Goal: Navigation & Orientation: Find specific page/section

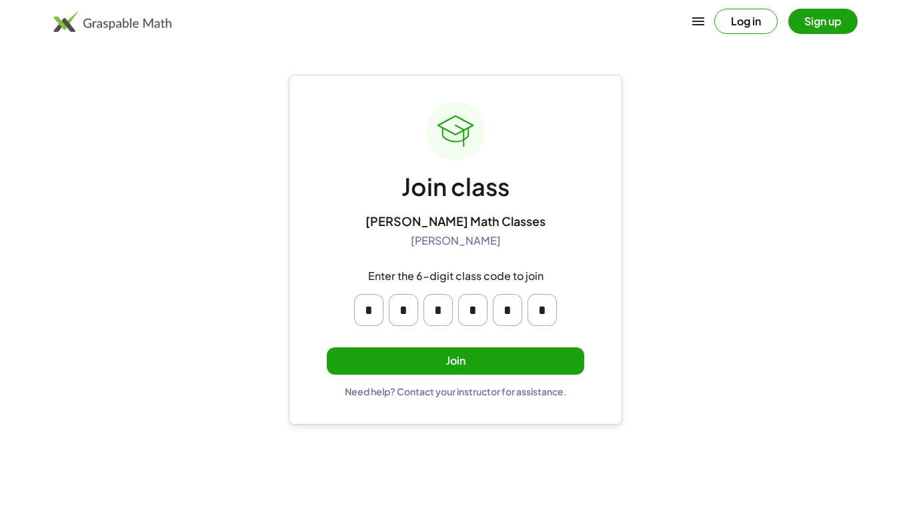
click at [440, 365] on button "Join" at bounding box center [455, 360] width 257 height 27
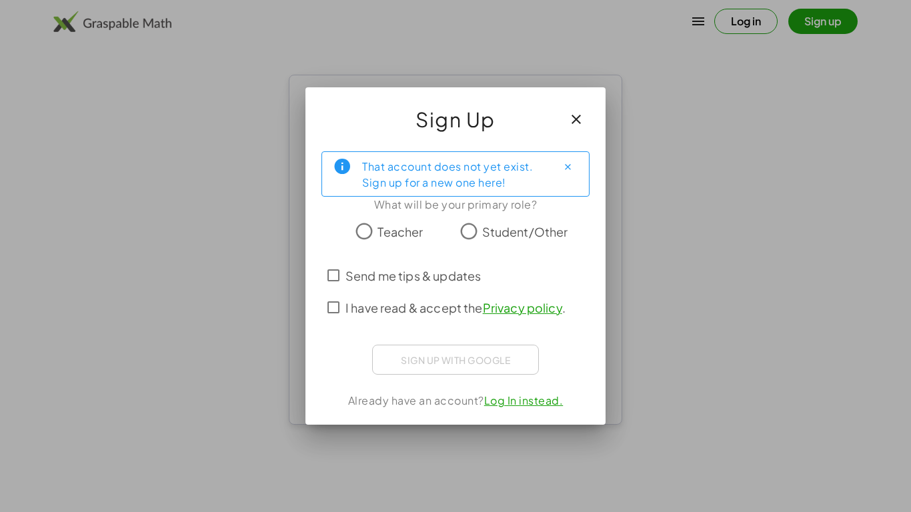
click at [485, 225] on span "Student/Other" at bounding box center [525, 232] width 86 height 18
click at [423, 311] on span "I have read & accept the Privacy policy ." at bounding box center [455, 308] width 220 height 18
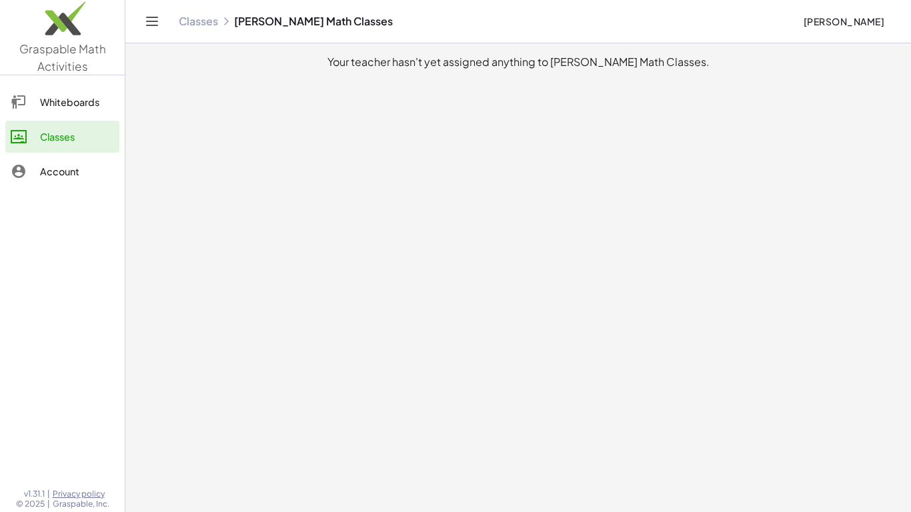
click at [89, 97] on div "Whiteboards" at bounding box center [77, 102] width 74 height 16
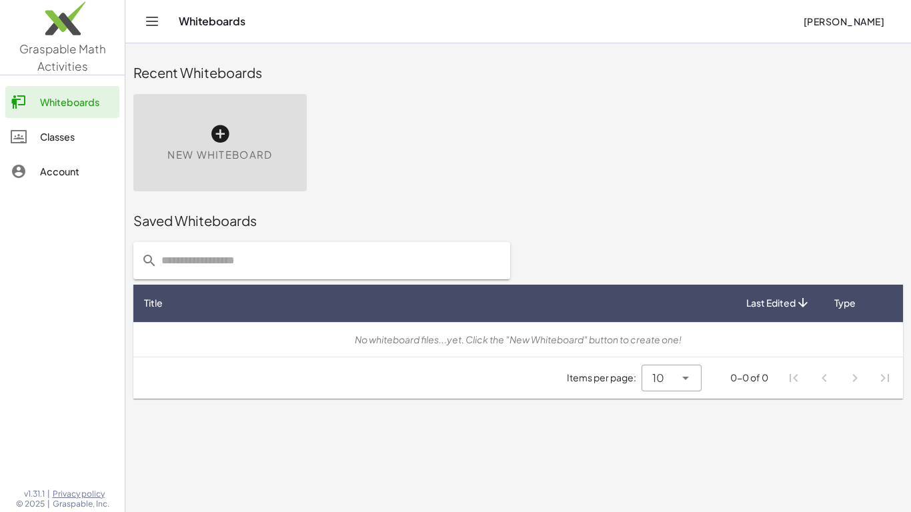
click at [79, 174] on div "Account" at bounding box center [77, 171] width 74 height 16
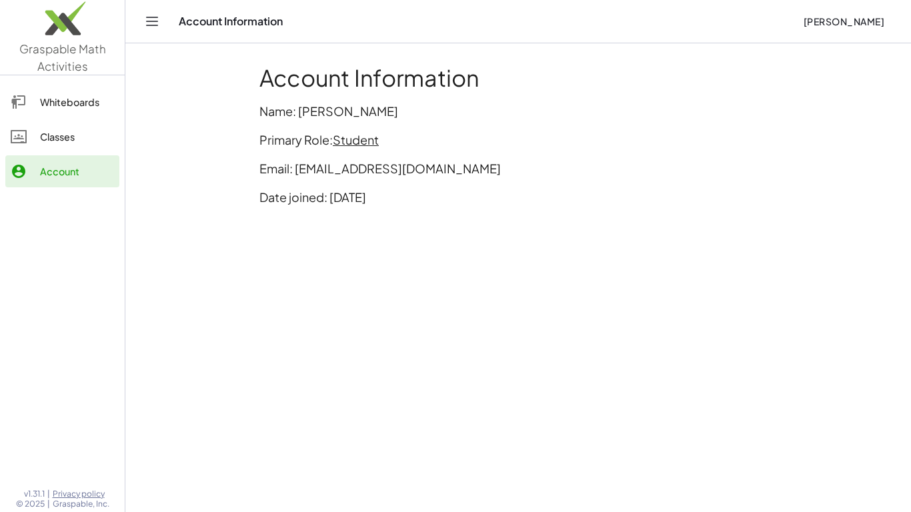
click at [31, 123] on link "Classes" at bounding box center [62, 137] width 114 height 32
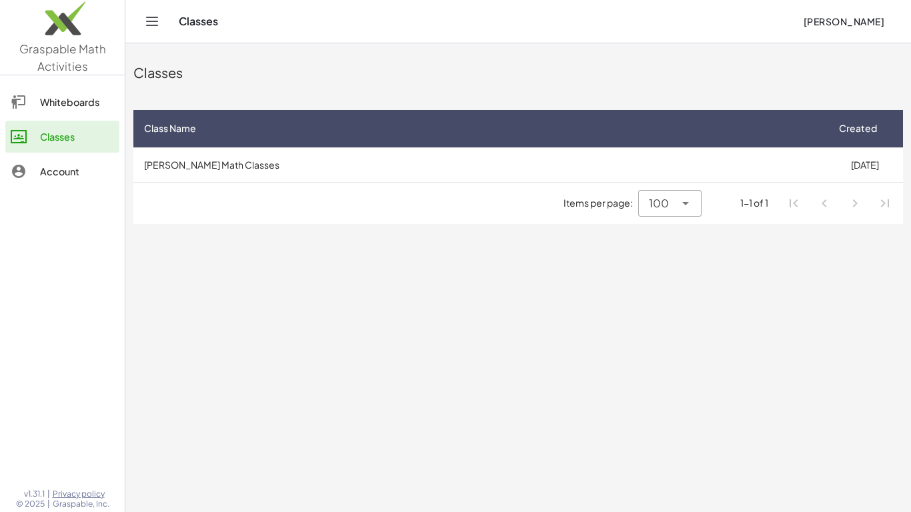
click at [73, 20] on img at bounding box center [62, 21] width 125 height 57
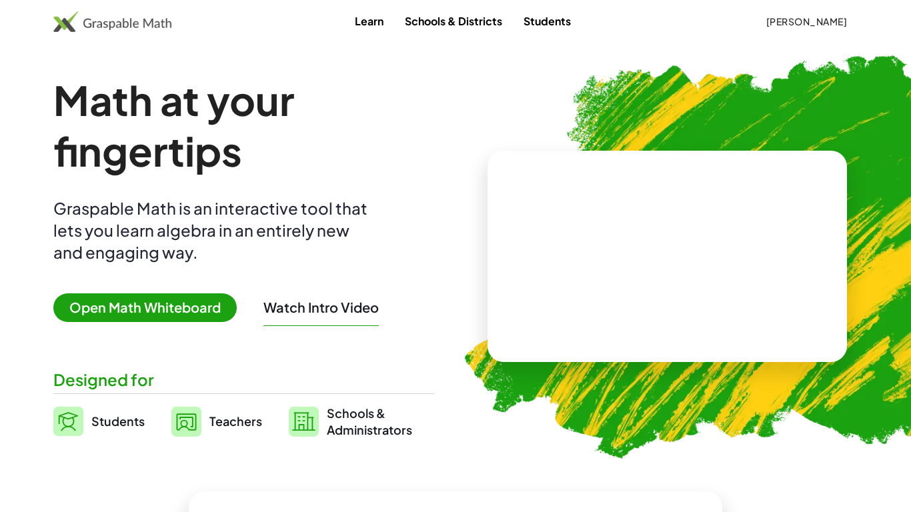
click at [73, 20] on img at bounding box center [112, 21] width 118 height 21
click at [539, 15] on link "Students" at bounding box center [547, 21] width 69 height 25
click at [789, 21] on span "[PERSON_NAME]" at bounding box center [805, 21] width 81 height 12
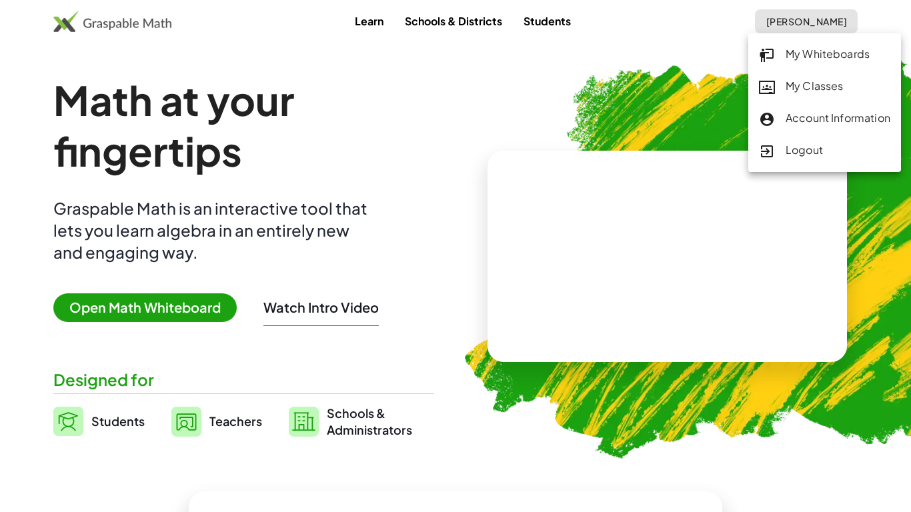
click at [772, 87] on icon at bounding box center [767, 87] width 16 height 16
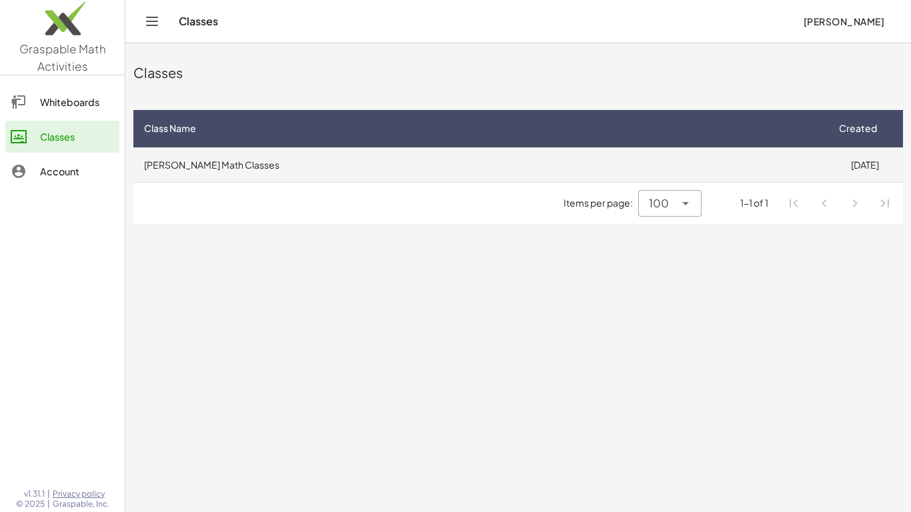
click at [321, 167] on td "[PERSON_NAME] Math Classes" at bounding box center [479, 164] width 693 height 35
